Goal: Task Accomplishment & Management: Manage account settings

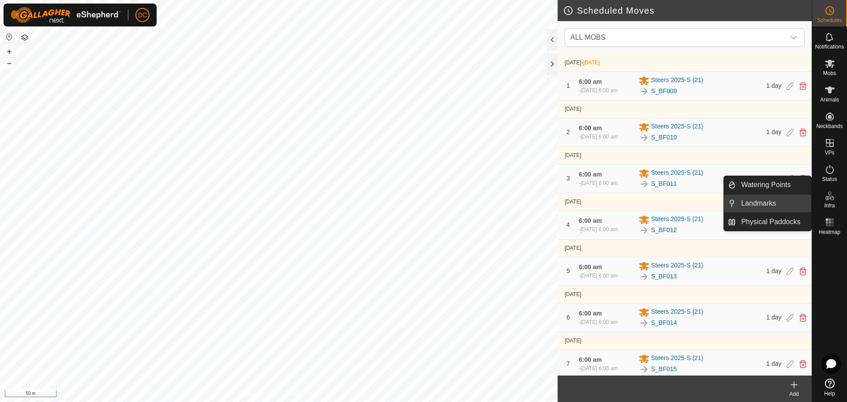
click at [751, 204] on link "Landmarks" at bounding box center [773, 204] width 75 height 18
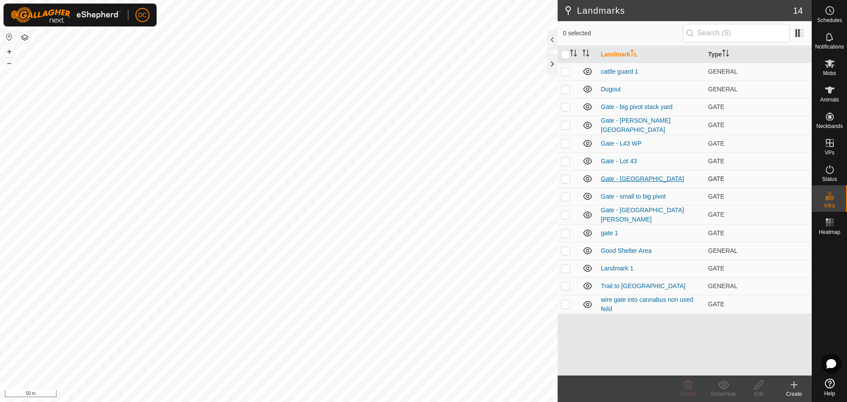
click at [637, 177] on link "Gate - Seacrest Creek" at bounding box center [642, 178] width 83 height 7
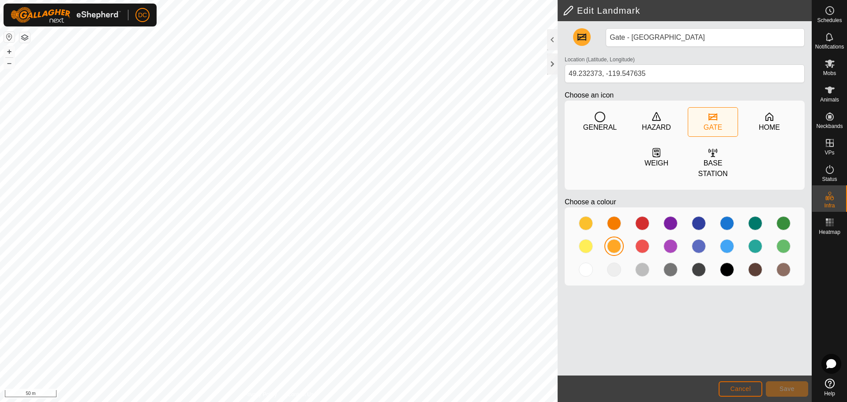
click at [734, 387] on span "Cancel" at bounding box center [740, 388] width 21 height 7
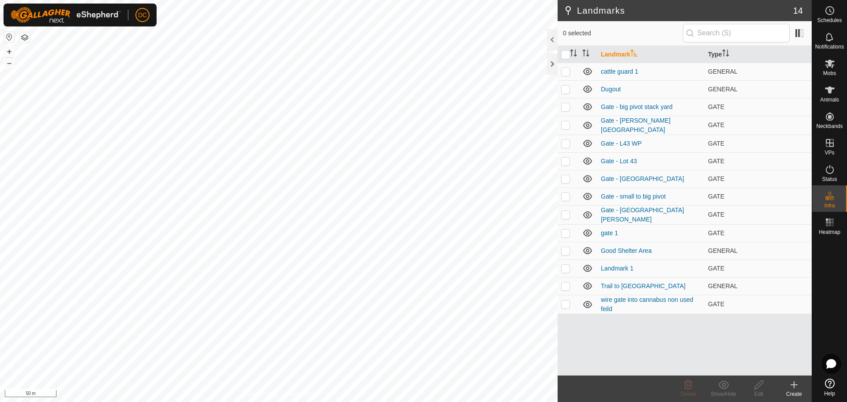
click at [796, 386] on icon at bounding box center [794, 385] width 11 height 11
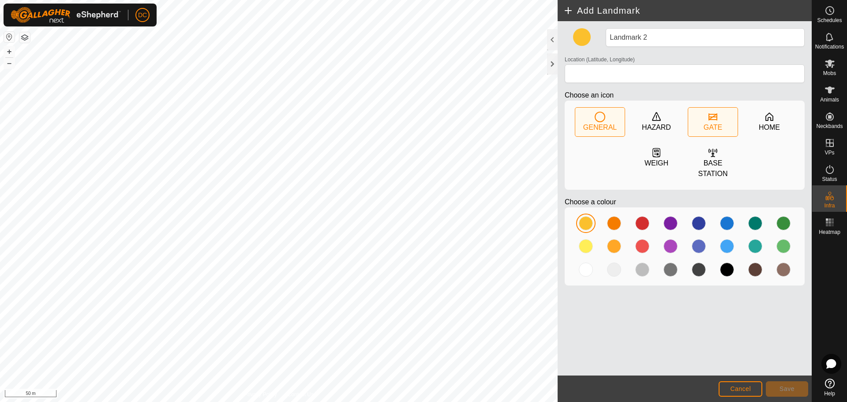
click at [715, 117] on icon at bounding box center [713, 116] width 9 height 7
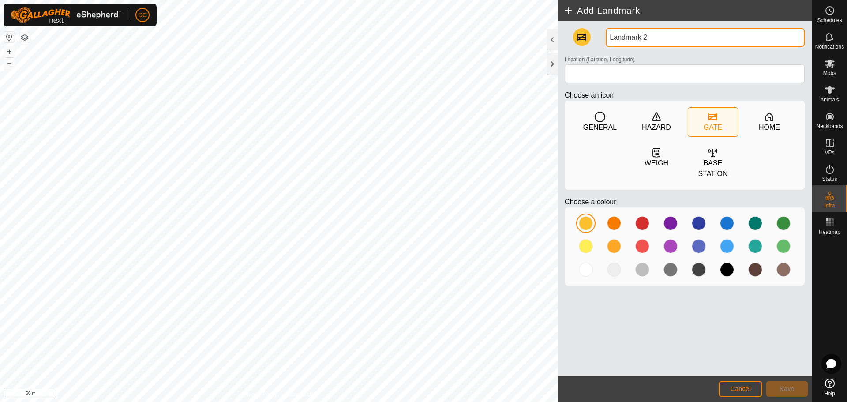
drag, startPoint x: 657, startPoint y: 37, endPoint x: 592, endPoint y: 43, distance: 64.8
click at [594, 42] on div "Landmark 2 Location (Latitude, Longitude) Choose an icon GENERAL HAZARD GATE HO…" at bounding box center [684, 160] width 247 height 264
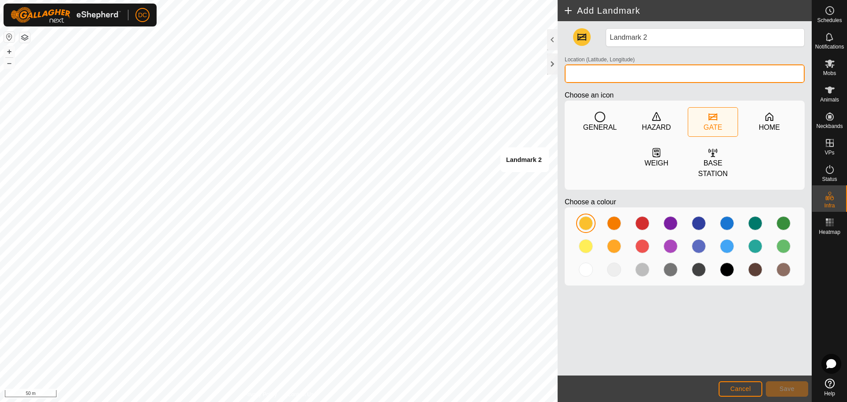
click at [609, 75] on input "Location (Latitude, Longitude)" at bounding box center [685, 73] width 240 height 19
type input "49.23377, -119.55047"
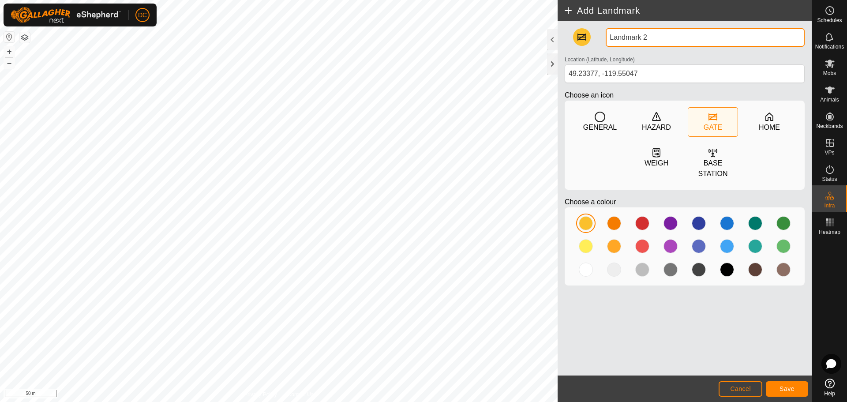
drag, startPoint x: 663, startPoint y: 37, endPoint x: 590, endPoint y: 35, distance: 72.9
click at [590, 35] on div "Landmark 2 Location (Latitude, Longitude) 49.23377, -119.55047 Choose an icon G…" at bounding box center [684, 160] width 247 height 264
type input "Gate Secrest"
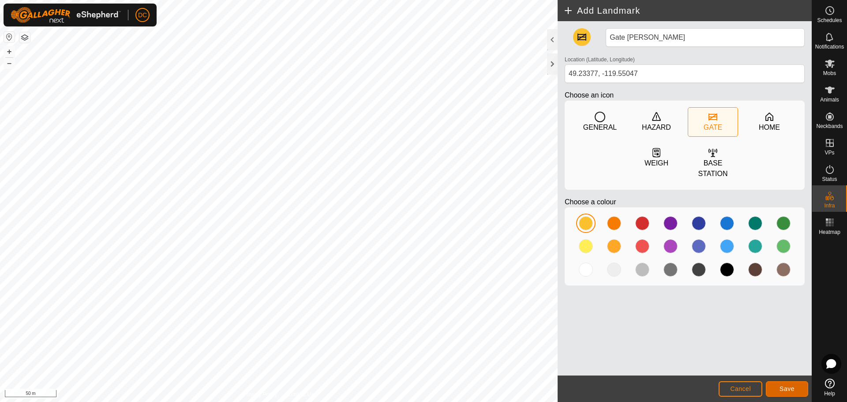
click at [787, 391] on span "Save" at bounding box center [787, 388] width 15 height 7
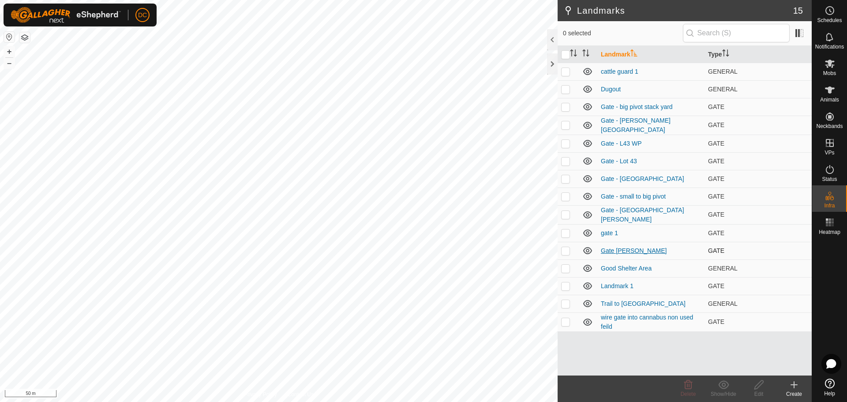
click at [625, 248] on link "Gate Secrest" at bounding box center [634, 250] width 66 height 7
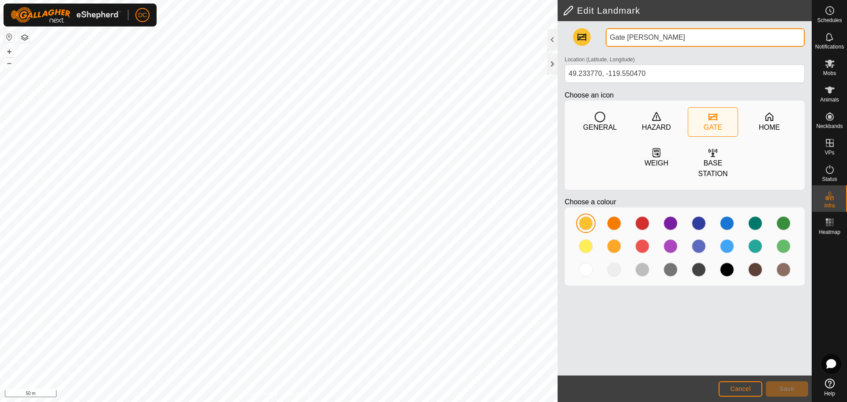
click at [627, 38] on input "Gate Secrest" at bounding box center [705, 37] width 199 height 19
type input "Gate - Secrest"
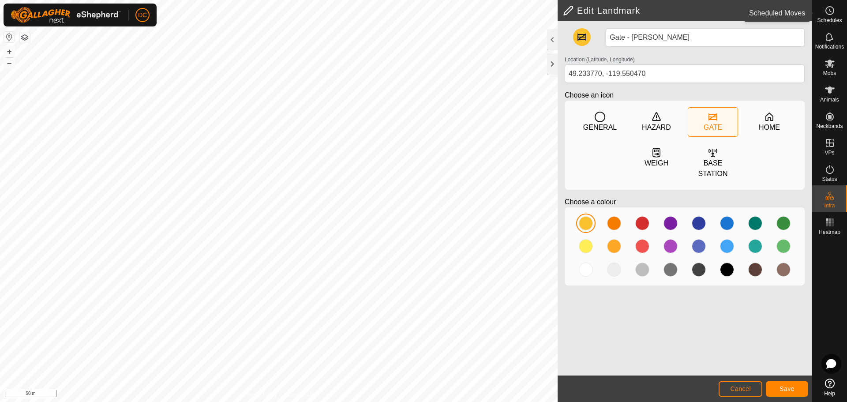
click at [831, 13] on icon at bounding box center [830, 10] width 11 height 11
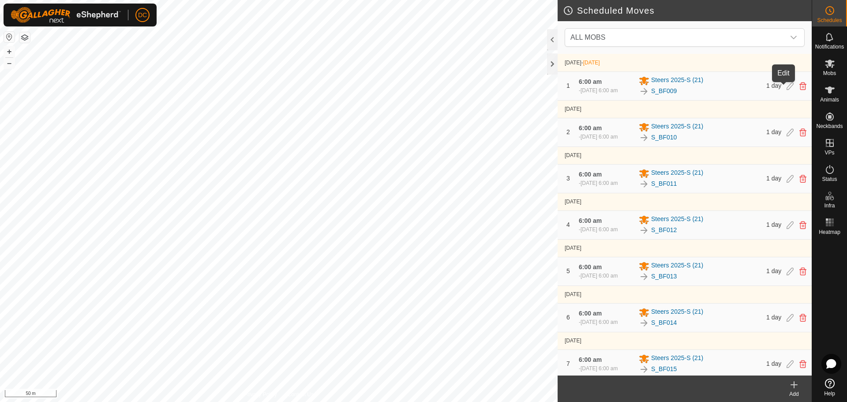
click at [787, 87] on icon at bounding box center [790, 86] width 7 height 8
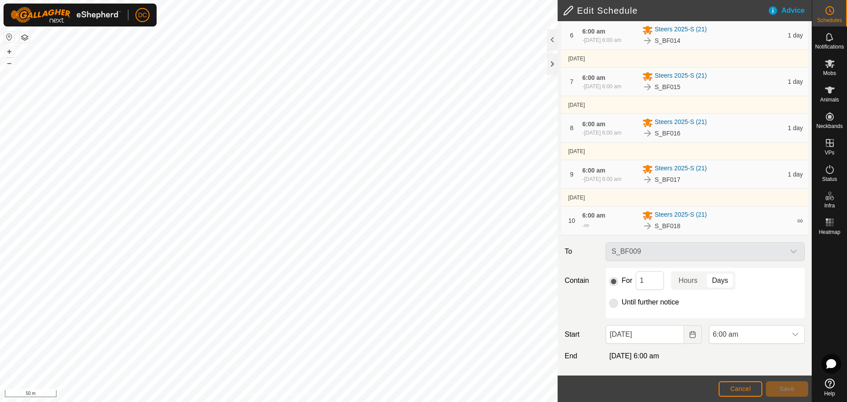
scroll to position [326, 0]
click at [692, 334] on icon "Choose Date" at bounding box center [692, 334] width 7 height 7
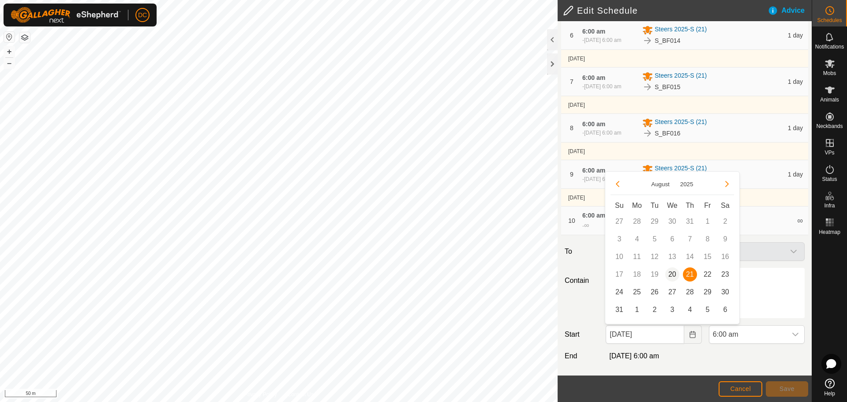
click at [670, 273] on span "20" at bounding box center [673, 274] width 14 height 14
type input "20 Aug, 2025"
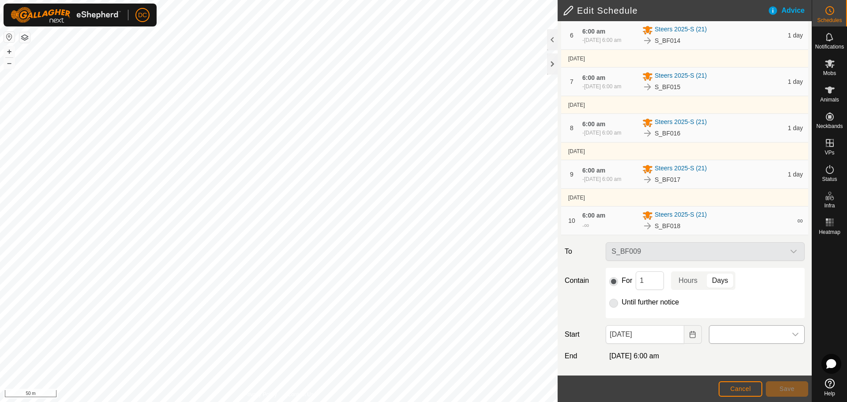
click at [792, 334] on icon "dropdown trigger" at bounding box center [795, 334] width 7 height 7
click at [734, 247] on li "6:00 pm" at bounding box center [752, 252] width 92 height 18
click at [650, 282] on input "1" at bounding box center [650, 280] width 28 height 19
type input "12"
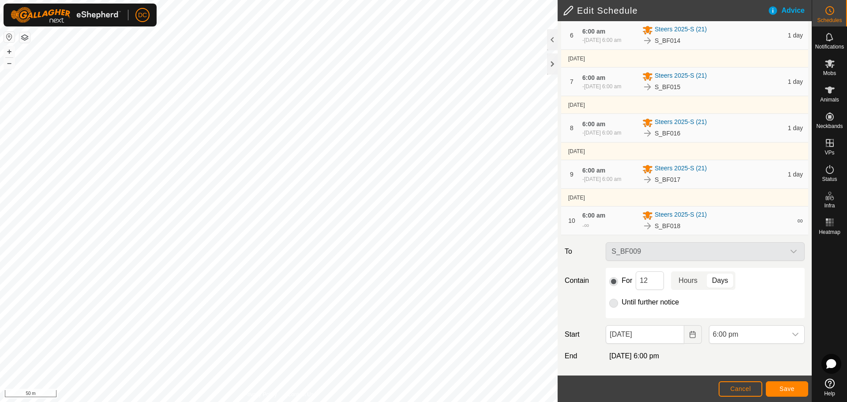
click at [688, 278] on p-togglebutton "Hours" at bounding box center [688, 280] width 34 height 19
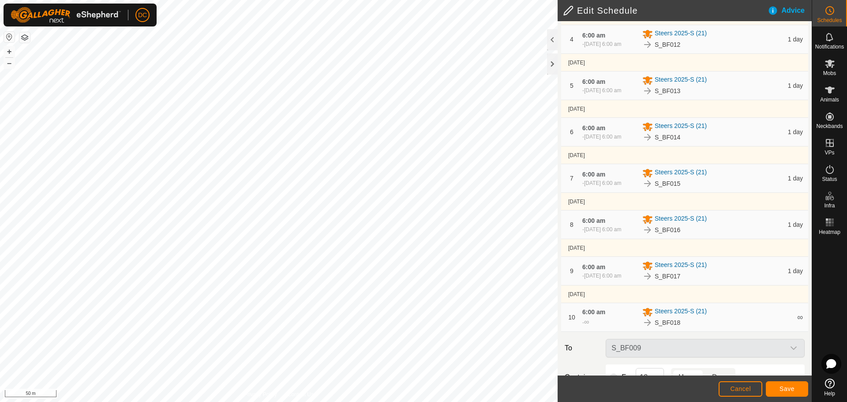
scroll to position [61, 0]
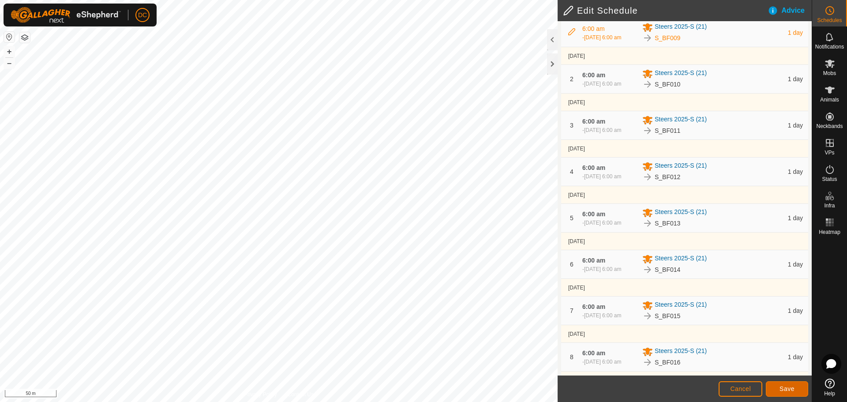
click at [791, 390] on span "Save" at bounding box center [787, 388] width 15 height 7
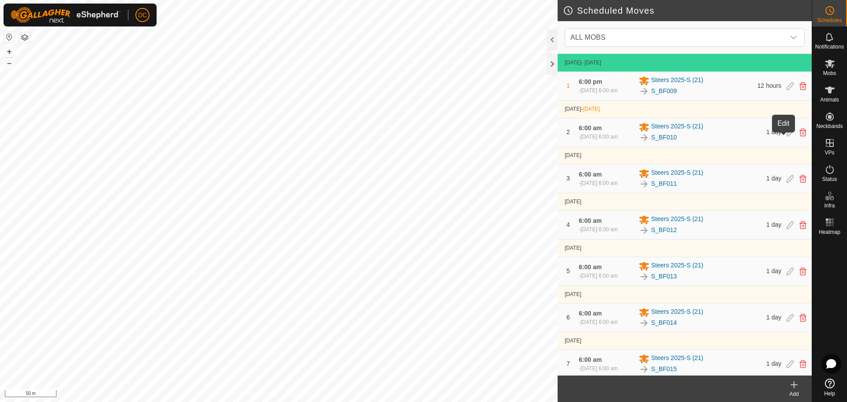
click at [787, 136] on icon at bounding box center [790, 132] width 7 height 8
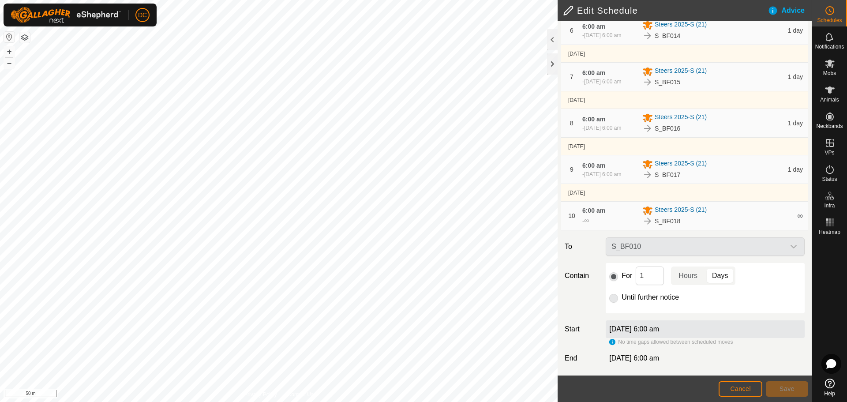
scroll to position [333, 0]
click at [646, 273] on input "1" at bounding box center [650, 273] width 28 height 19
type input "12"
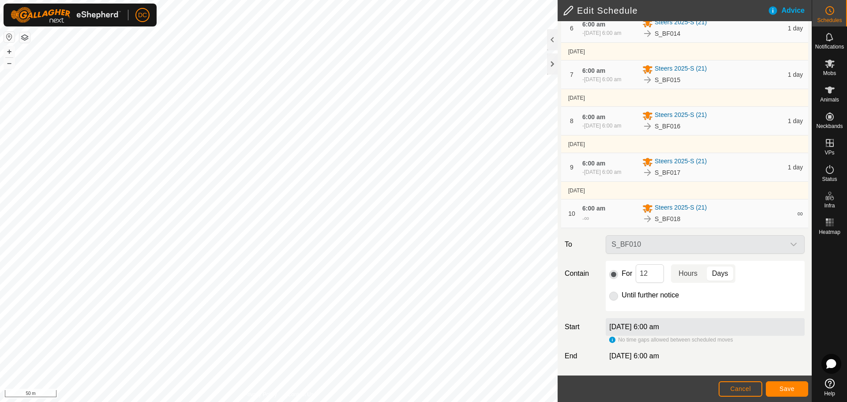
click at [693, 274] on p-togglebutton "Hours" at bounding box center [688, 273] width 34 height 19
click at [790, 389] on span "Save" at bounding box center [787, 388] width 15 height 7
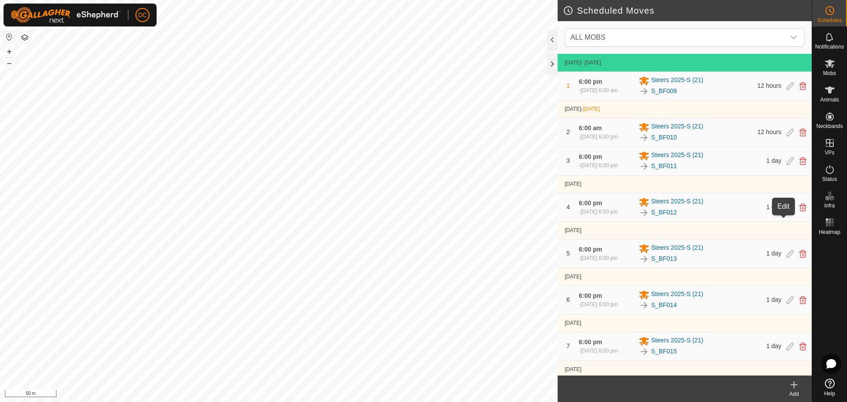
click at [787, 211] on icon at bounding box center [790, 207] width 7 height 8
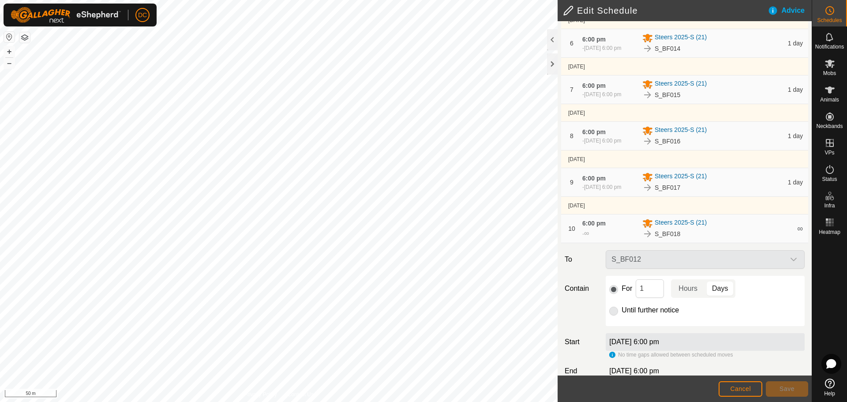
scroll to position [316, 0]
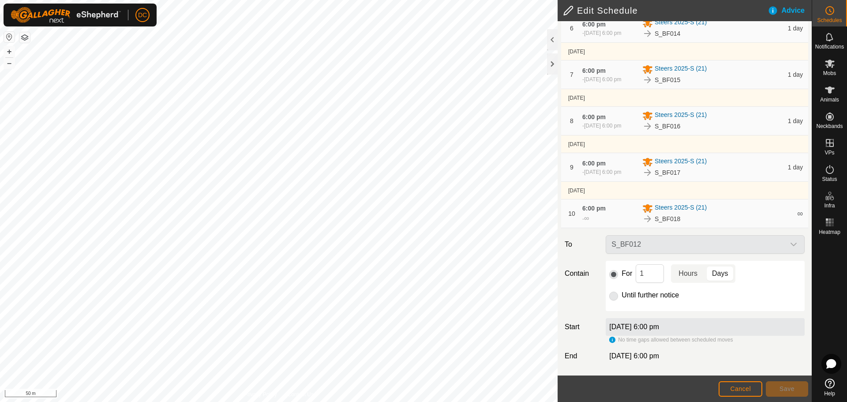
click at [690, 275] on p-togglebutton "Hours" at bounding box center [688, 273] width 34 height 19
click at [659, 326] on label "22 Aug 2025, 6:00 pm" at bounding box center [634, 327] width 50 height 8
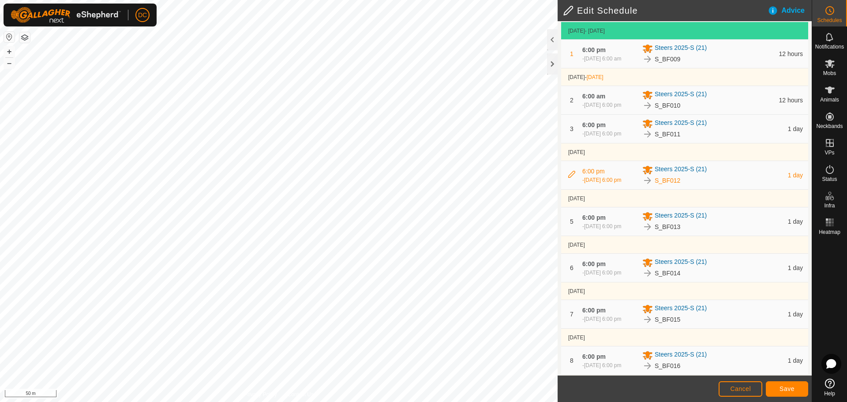
scroll to position [7, 0]
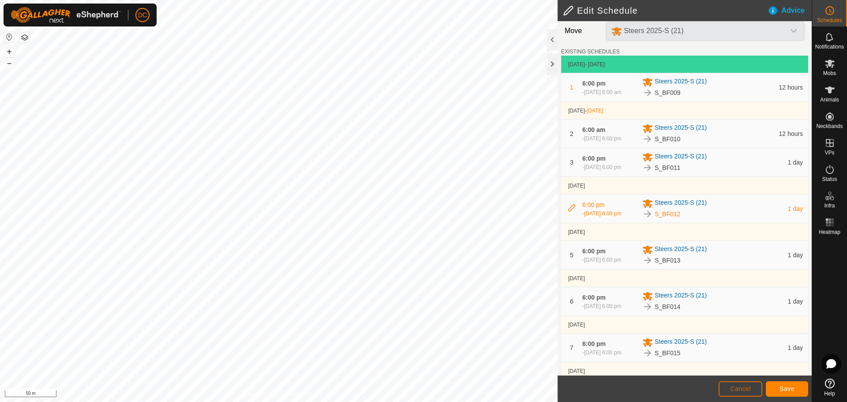
click at [743, 392] on button "Cancel" at bounding box center [741, 388] width 44 height 15
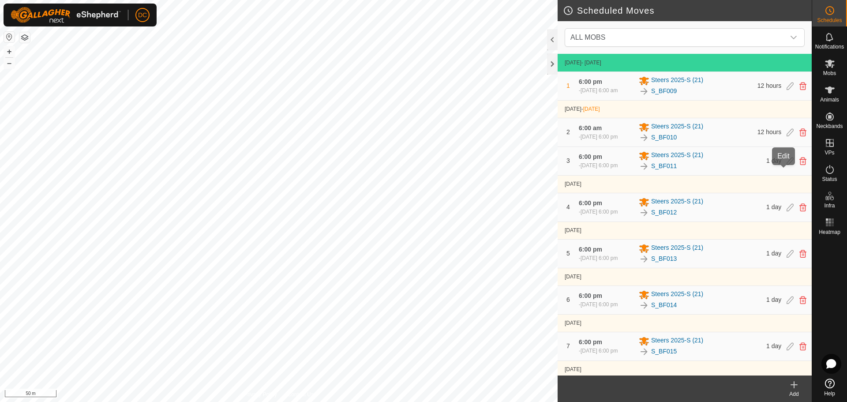
click at [787, 165] on icon at bounding box center [790, 161] width 7 height 8
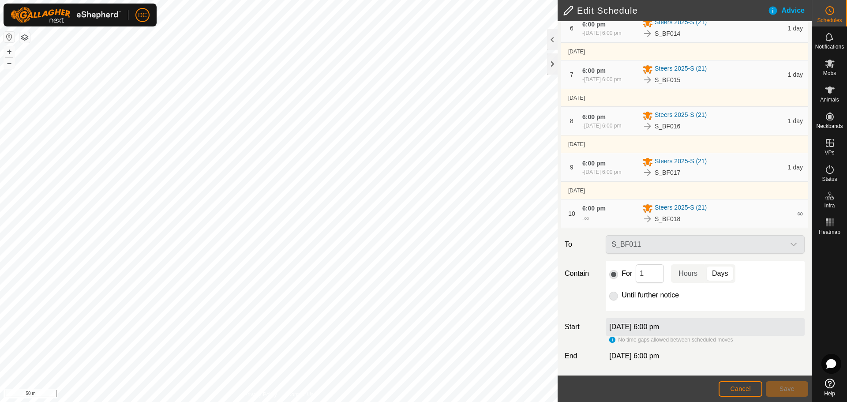
scroll to position [316, 0]
click at [689, 274] on p-togglebutton "Hours" at bounding box center [688, 273] width 34 height 19
click at [649, 269] on input "1" at bounding box center [650, 273] width 28 height 19
type input "12"
click at [787, 388] on span "Save" at bounding box center [787, 388] width 15 height 7
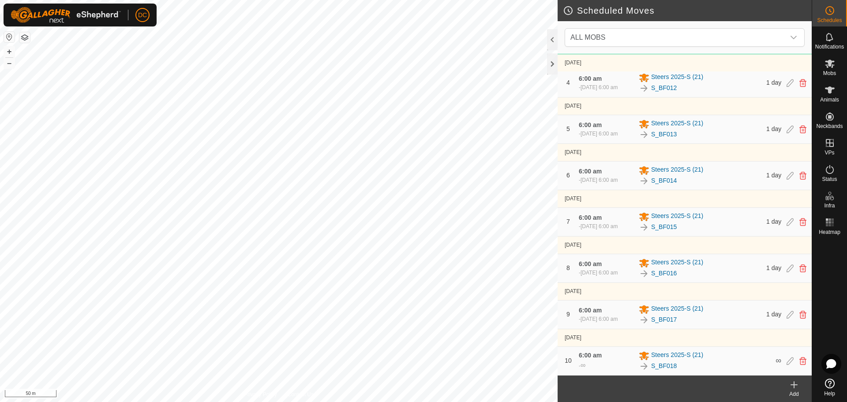
scroll to position [160, 0]
